Goal: Transaction & Acquisition: Purchase product/service

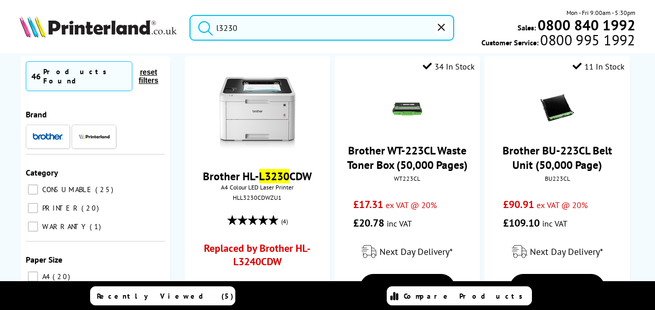
scroll to position [155, 0]
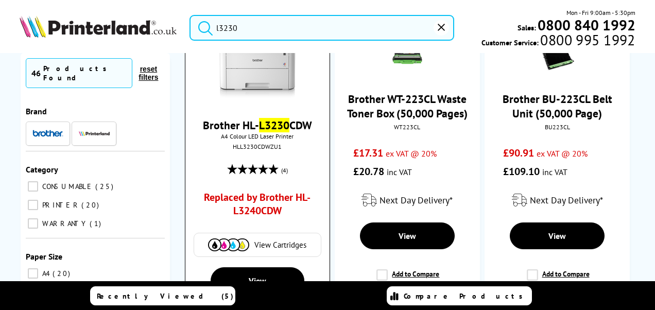
type input "l3230"
click at [236, 243] on img at bounding box center [228, 245] width 41 height 13
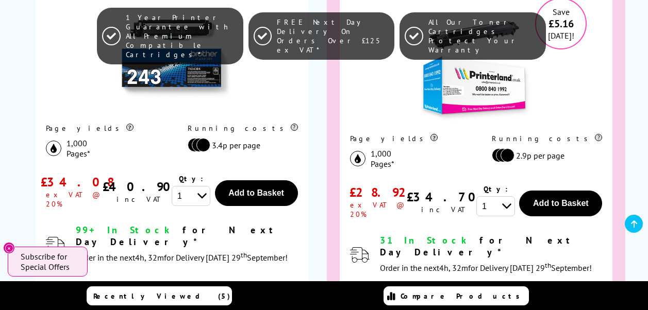
scroll to position [1700, 0]
